Goal: Task Accomplishment & Management: Use online tool/utility

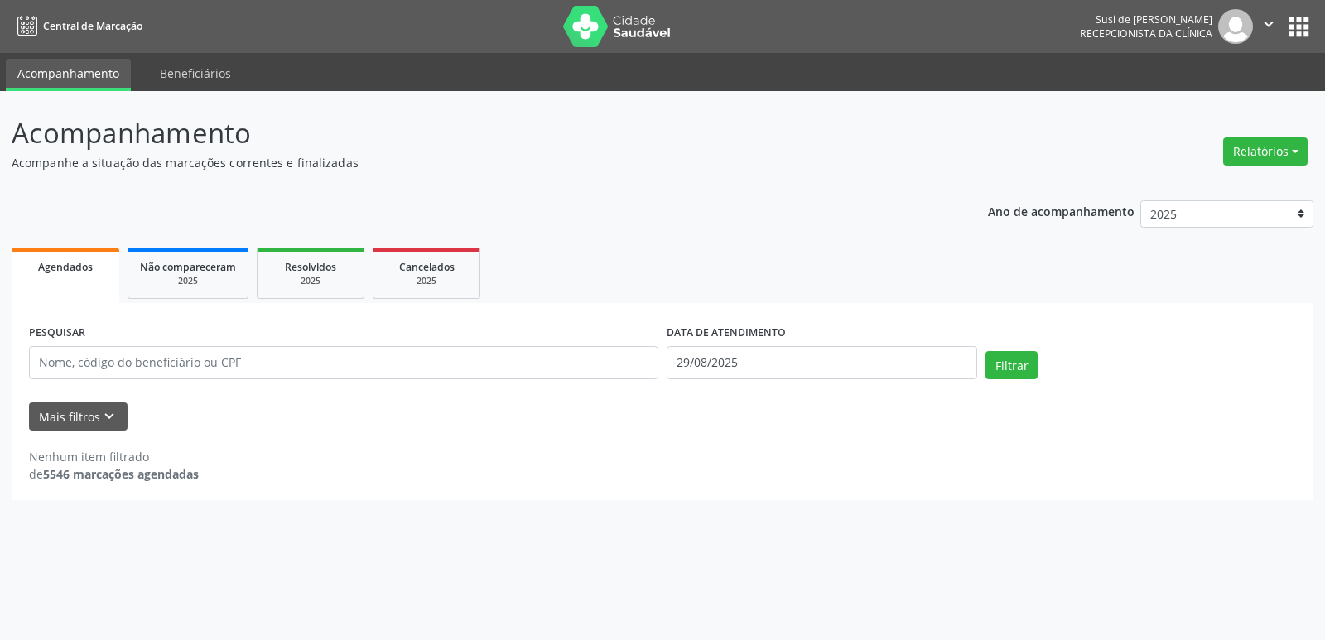
click at [1283, 149] on button "Relatórios" at bounding box center [1265, 151] width 84 height 28
click at [1191, 183] on link "Agendamentos" at bounding box center [1219, 187] width 178 height 23
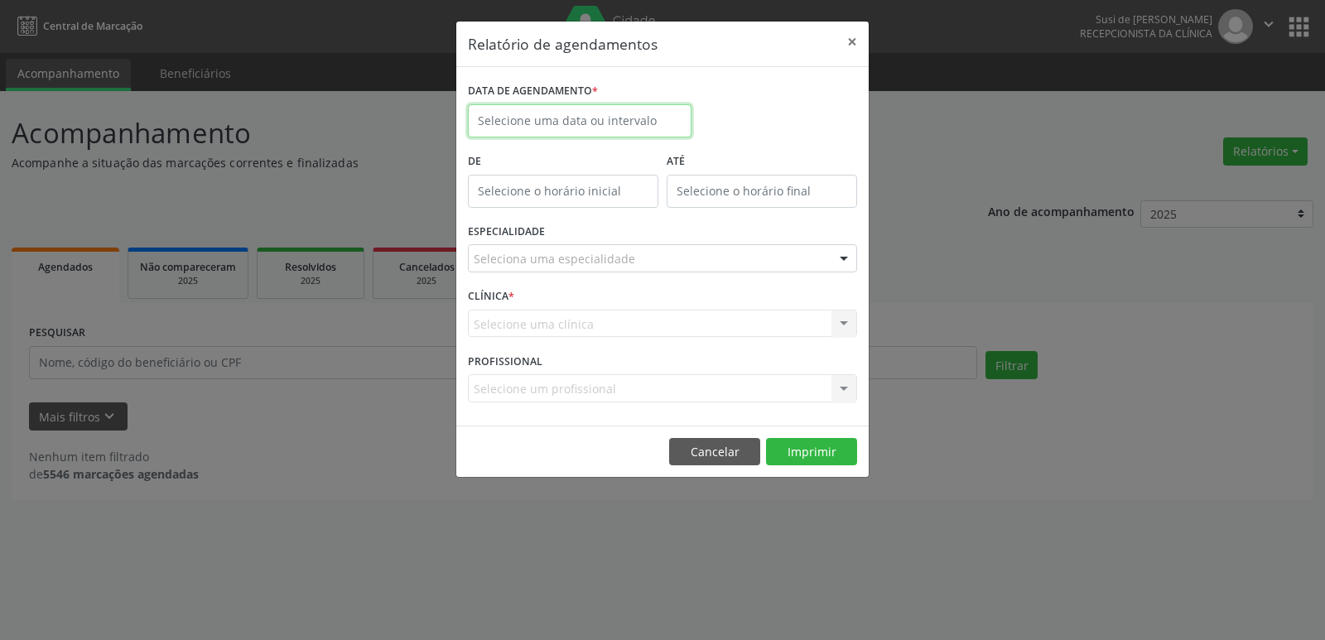
click at [624, 123] on body "Central de Marcação Susi de [PERSON_NAME] Recepcionista da clínica  Configuraç…" at bounding box center [662, 320] width 1325 height 640
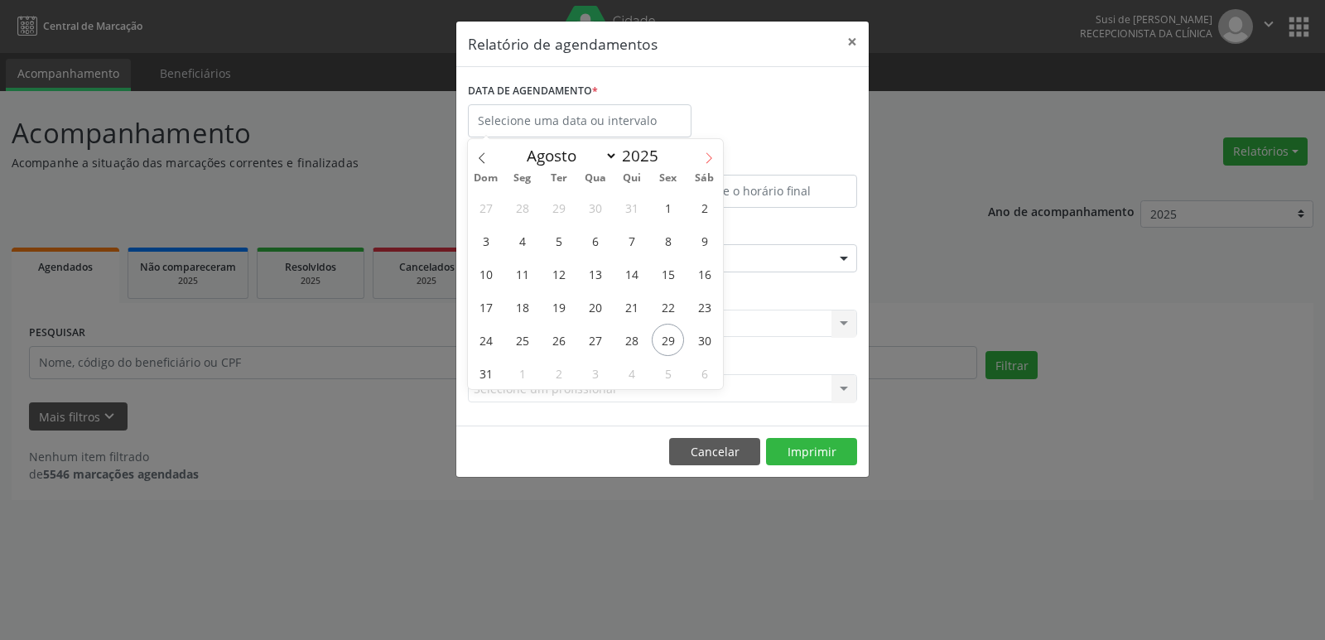
click at [710, 156] on icon at bounding box center [709, 158] width 12 height 12
select select "8"
click at [520, 209] on span "1" at bounding box center [522, 207] width 32 height 32
type input "[DATE]"
click at [520, 209] on span "1" at bounding box center [522, 207] width 32 height 32
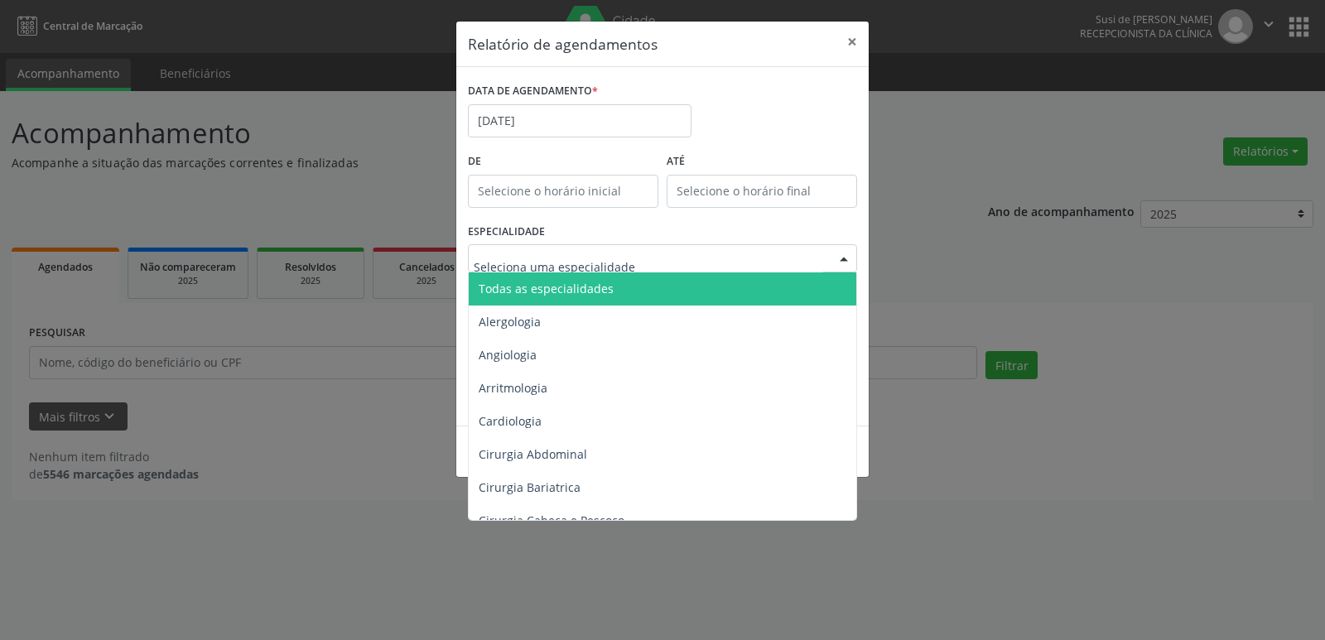
click at [845, 258] on div at bounding box center [843, 259] width 25 height 28
click at [795, 286] on span "Todas as especialidades" at bounding box center [664, 288] width 390 height 33
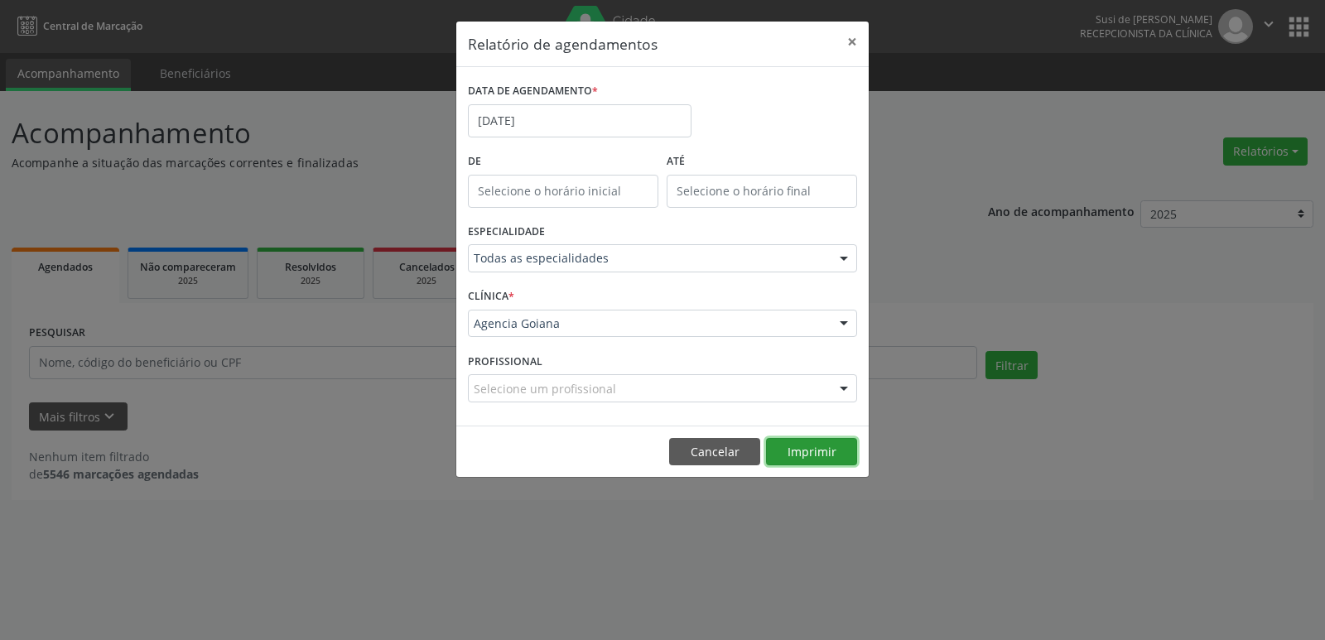
click at [825, 452] on button "Imprimir" at bounding box center [811, 452] width 91 height 28
